Goal: Task Accomplishment & Management: Complete application form

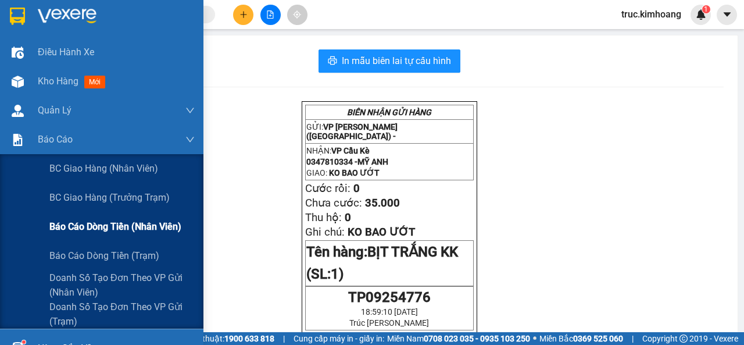
click at [78, 226] on span "Báo cáo dòng tiền (nhân viên)" at bounding box center [115, 226] width 132 height 15
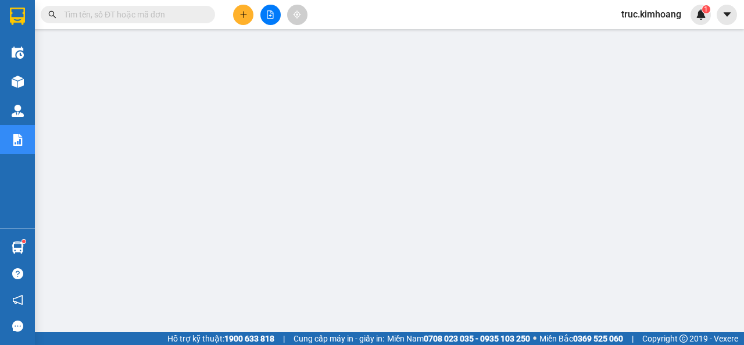
click at [148, 17] on input "text" at bounding box center [132, 14] width 137 height 13
click at [241, 16] on icon "plus" at bounding box center [244, 14] width 8 height 8
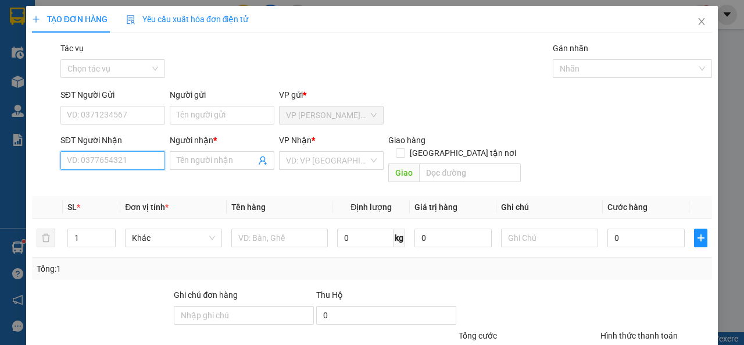
click at [133, 167] on input "SĐT Người Nhận" at bounding box center [112, 160] width 105 height 19
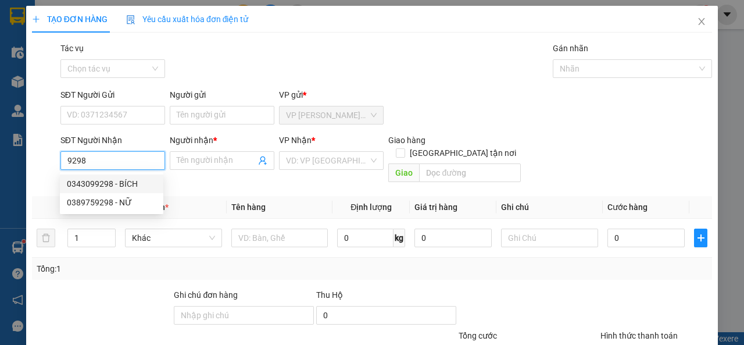
click at [139, 187] on div "0343099298 - BÍCH" at bounding box center [112, 183] width 90 height 13
type input "0343099298"
type input "BÍCH"
type input "35.000"
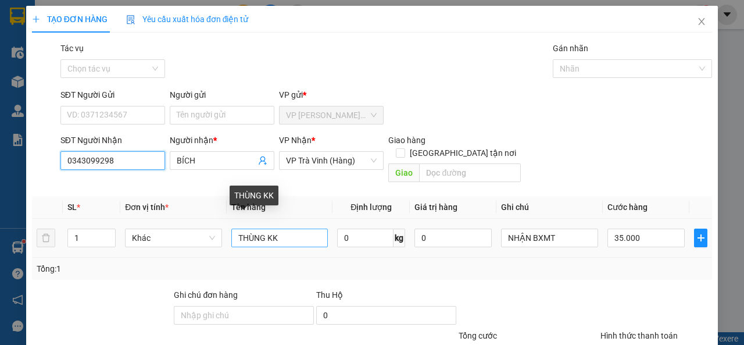
type input "0343099298"
drag, startPoint x: 302, startPoint y: 225, endPoint x: 260, endPoint y: 226, distance: 41.3
click at [260, 228] on input "THÙNG KK" at bounding box center [279, 237] width 97 height 19
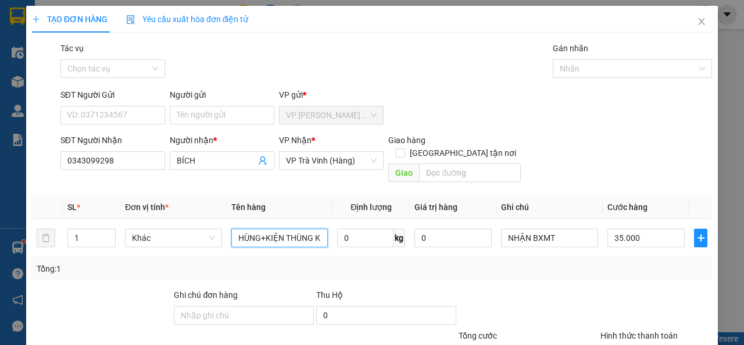
scroll to position [0, 9]
type input "THÙNG+KIỆN THÙNG KK"
type input "7"
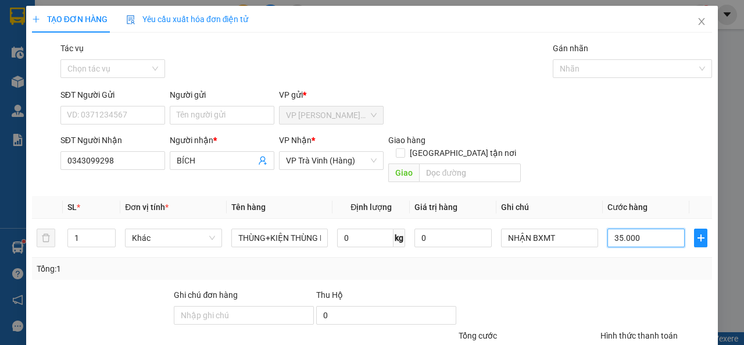
type input "7"
type input "70"
type input "70.000"
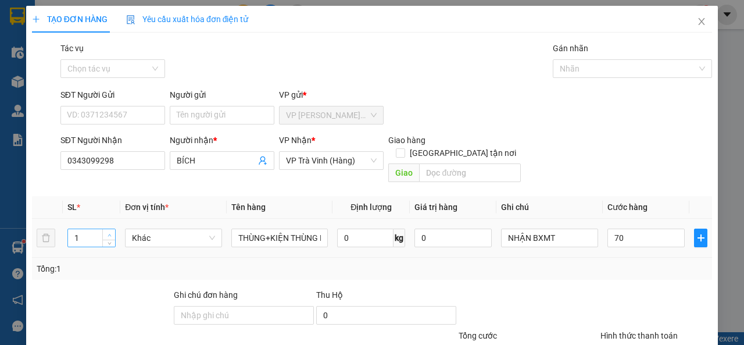
type input "70.000"
click at [109, 231] on span "up" at bounding box center [109, 234] width 7 height 7
type input "2"
click at [110, 231] on span "up" at bounding box center [109, 234] width 7 height 7
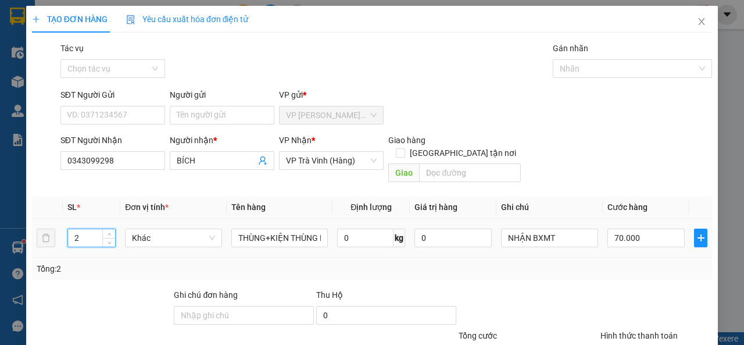
scroll to position [85, 0]
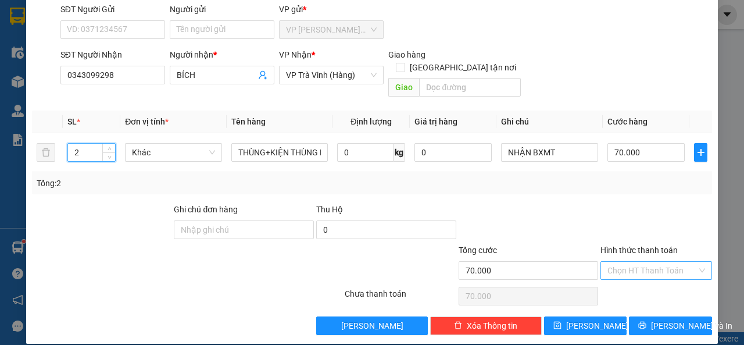
click at [628, 262] on input "Hình thức thanh toán" at bounding box center [653, 270] width 90 height 17
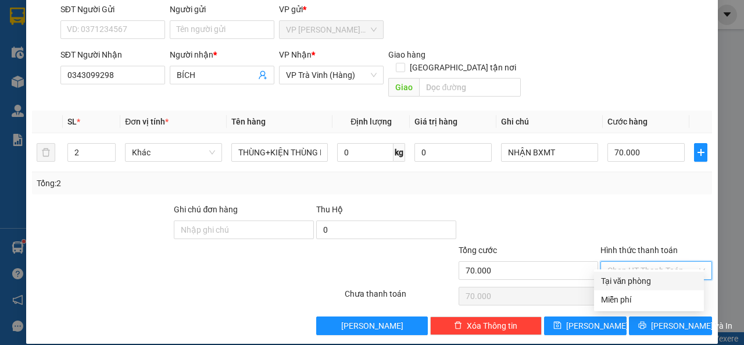
click at [626, 277] on div "Tại văn phòng" at bounding box center [649, 280] width 96 height 13
type input "0"
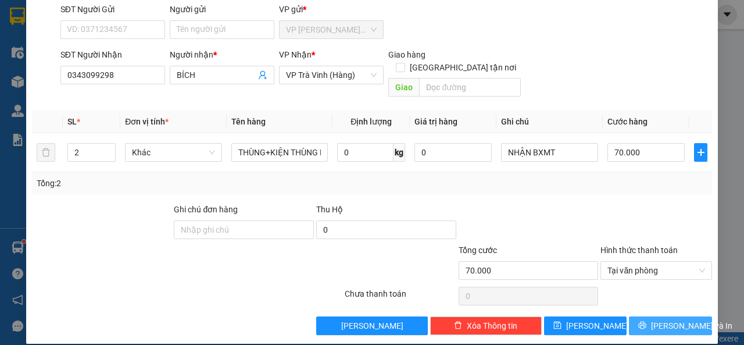
click at [637, 316] on button "[PERSON_NAME] và In" at bounding box center [670, 325] width 83 height 19
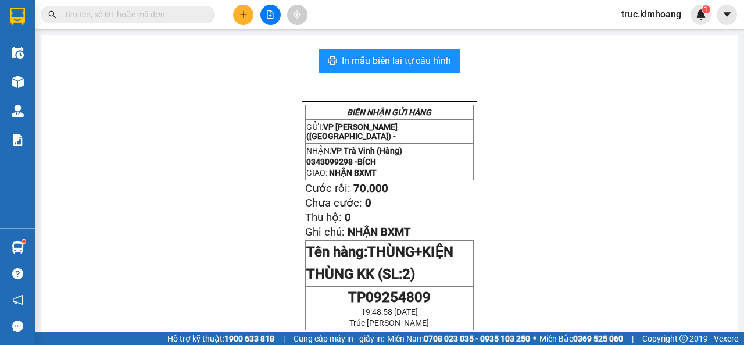
click at [180, 17] on input "text" at bounding box center [132, 14] width 137 height 13
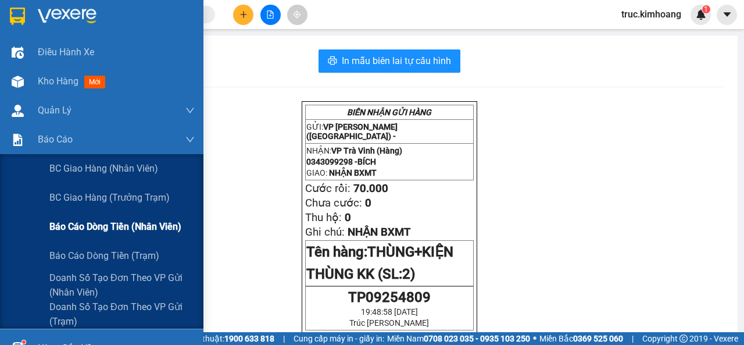
click at [92, 223] on span "Báo cáo dòng tiền (nhân viên)" at bounding box center [115, 226] width 132 height 15
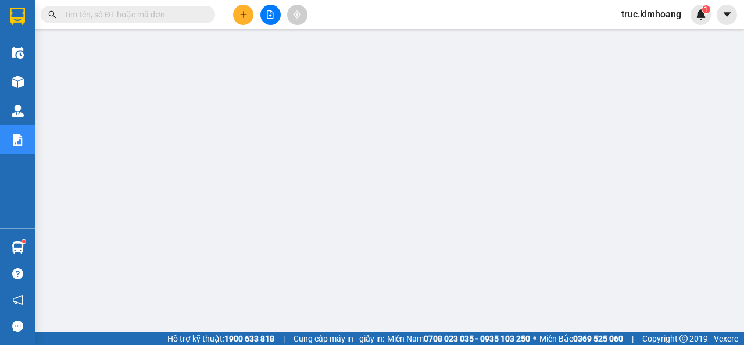
click at [191, 15] on input "text" at bounding box center [132, 14] width 137 height 13
click at [273, 15] on icon "file-add" at bounding box center [270, 14] width 8 height 8
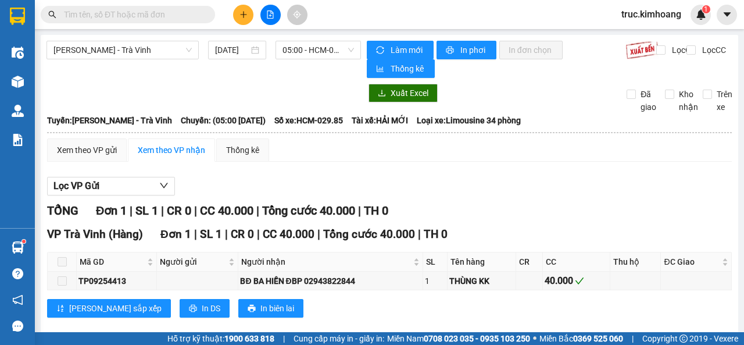
click at [112, 13] on input "text" at bounding box center [132, 14] width 137 height 13
